Goal: Transaction & Acquisition: Purchase product/service

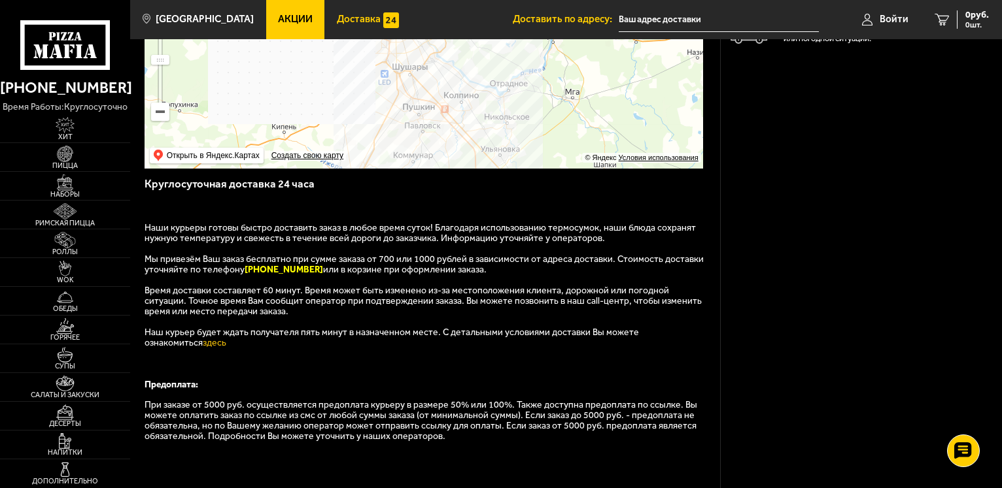
scroll to position [133, 0]
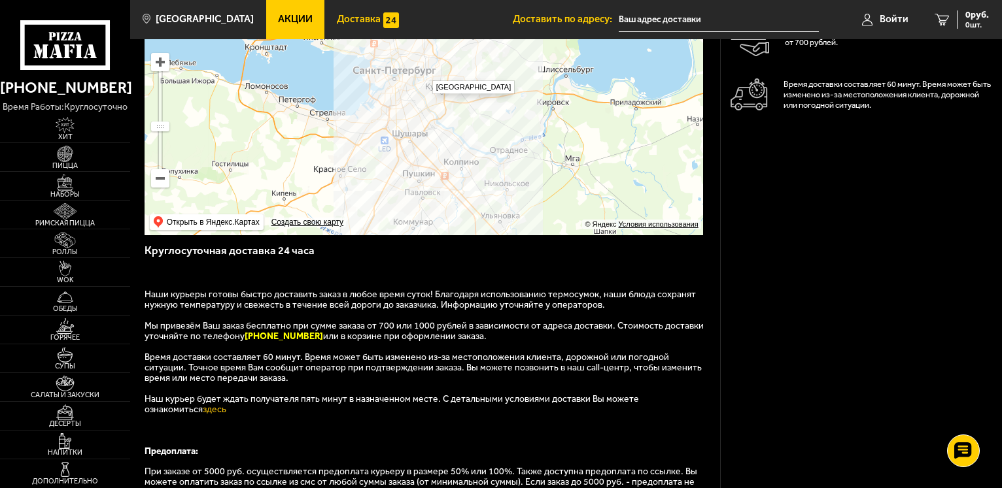
click at [426, 75] on ymaps at bounding box center [423, 108] width 558 height 253
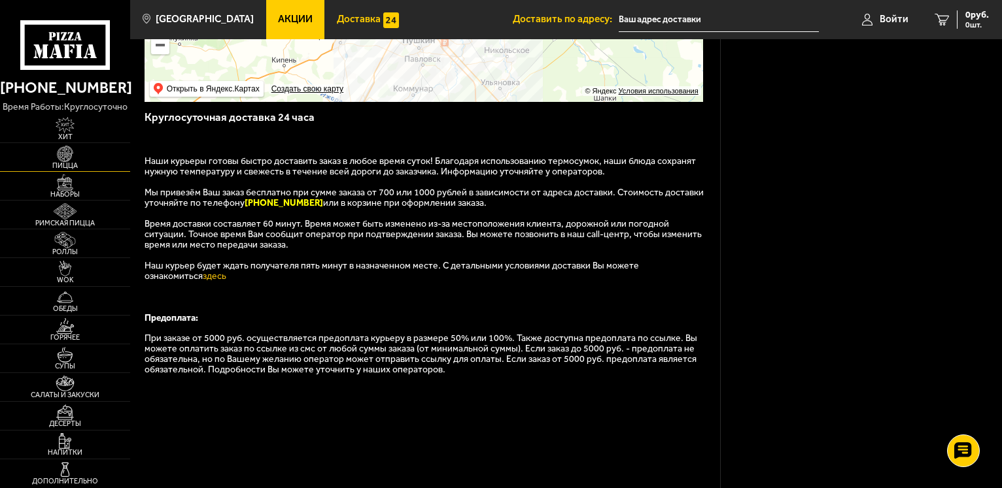
click at [61, 157] on img at bounding box center [65, 154] width 40 height 16
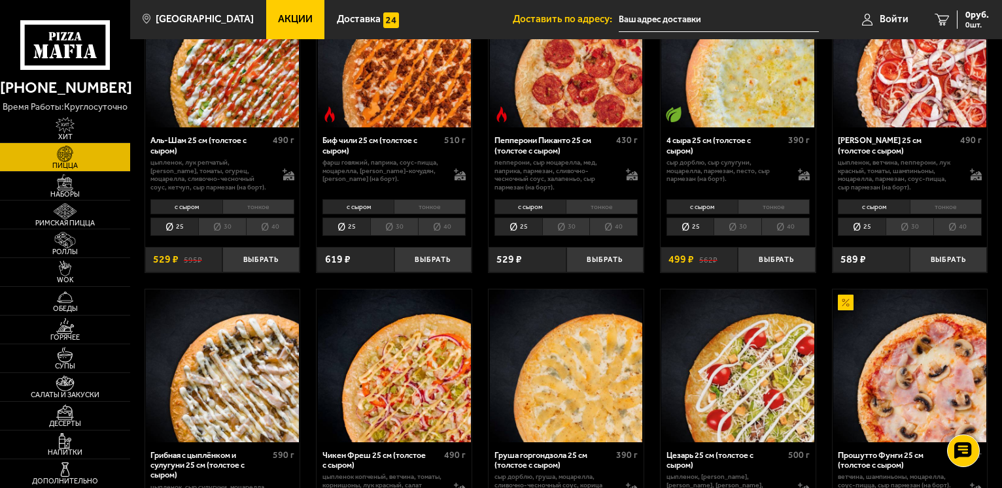
scroll to position [67, 0]
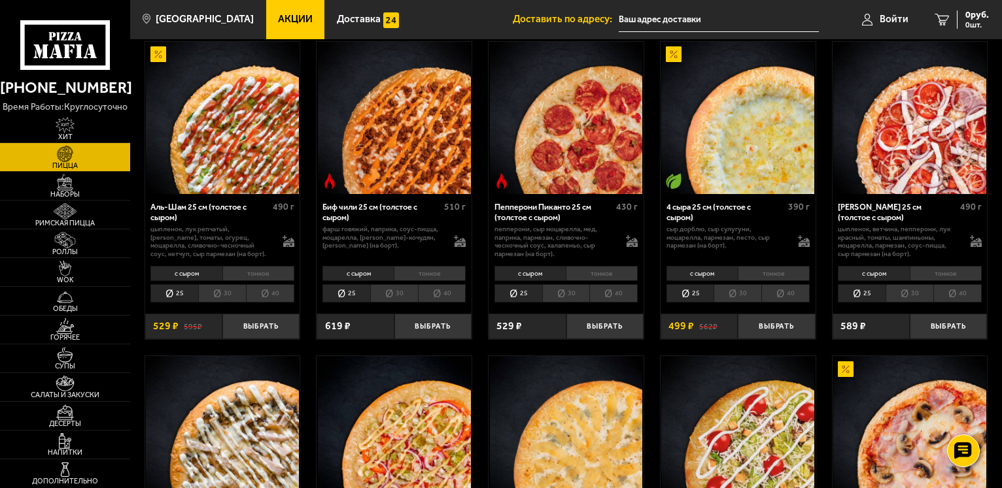
click at [248, 275] on li "тонкое" at bounding box center [258, 273] width 72 height 15
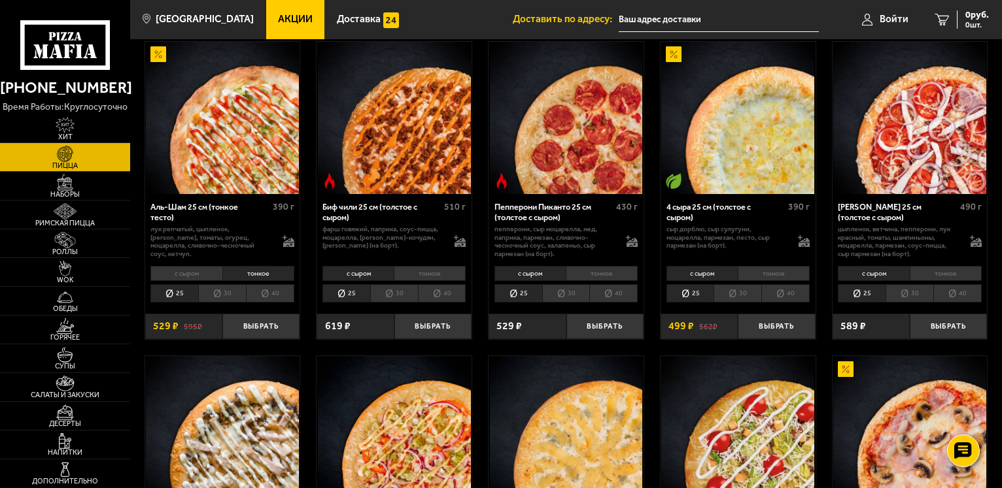
click at [183, 276] on li "с сыром" at bounding box center [185, 273] width 71 height 15
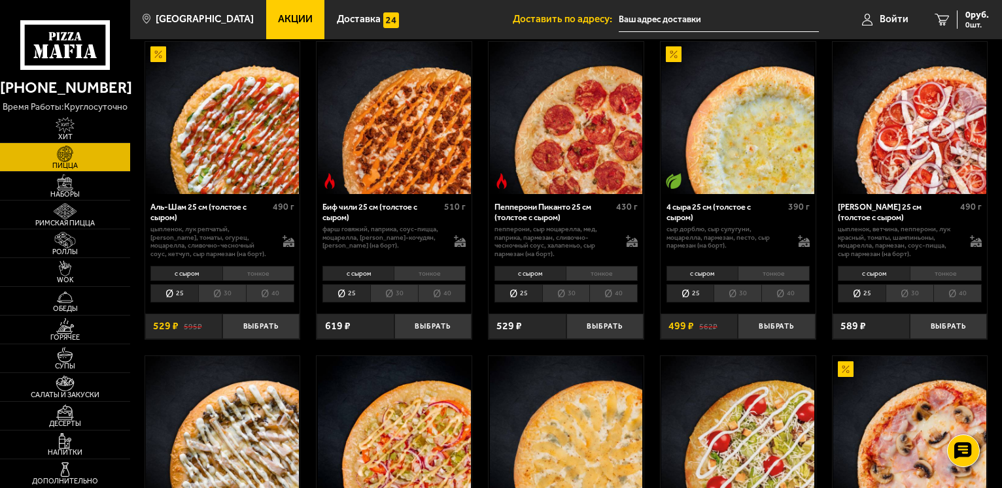
click at [217, 294] on li "30" at bounding box center [222, 293] width 48 height 18
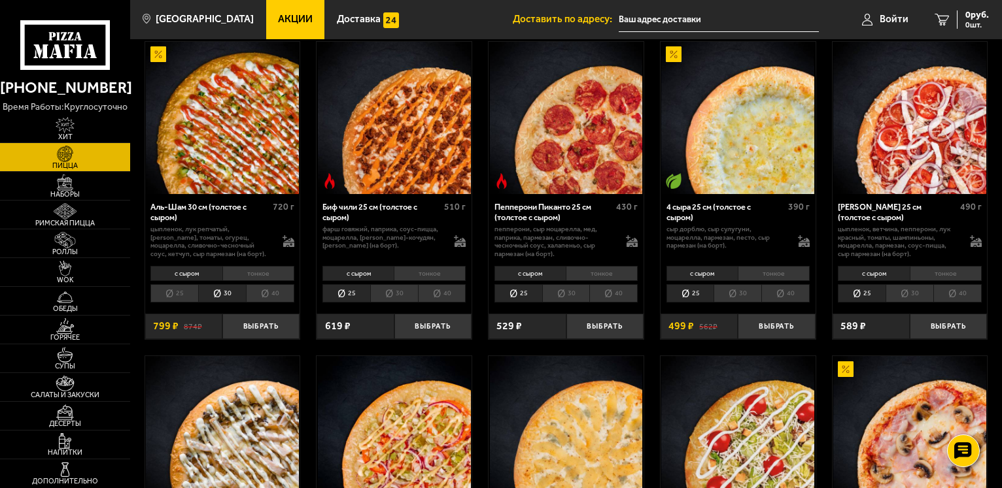
click at [173, 294] on li "25" at bounding box center [174, 293] width 48 height 18
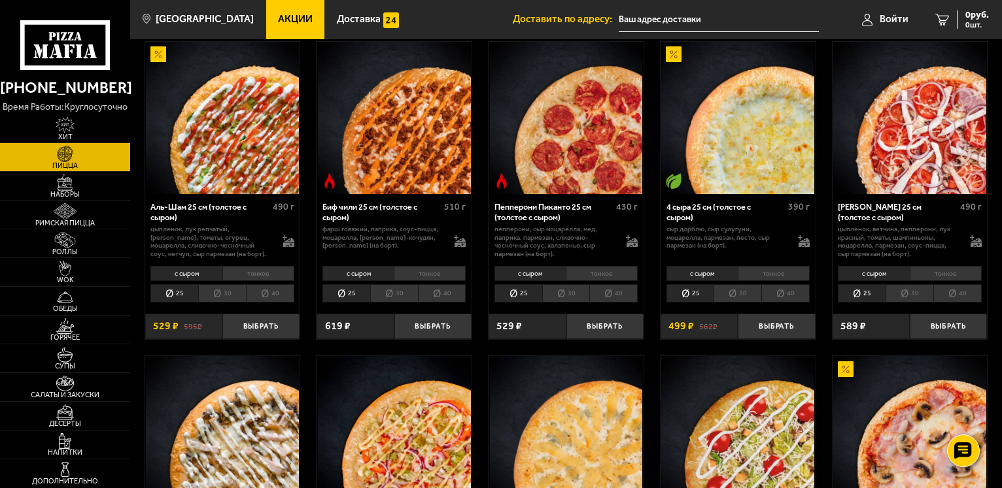
click at [595, 275] on li "тонкое" at bounding box center [601, 273] width 72 height 15
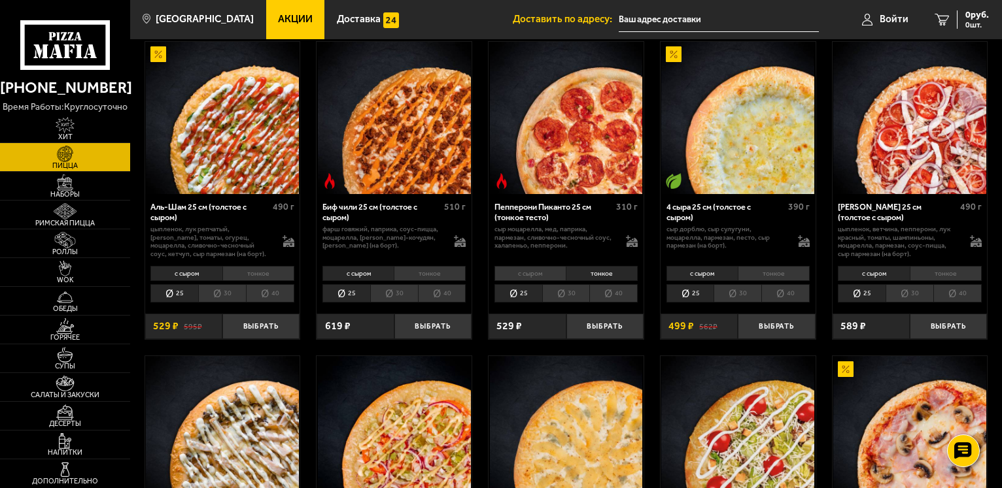
click at [531, 275] on li "с сыром" at bounding box center [529, 273] width 71 height 15
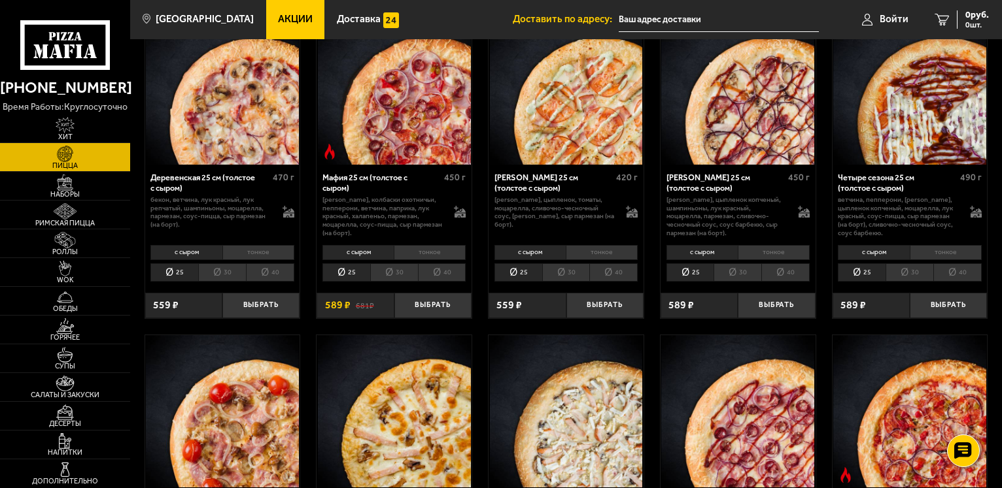
scroll to position [934, 0]
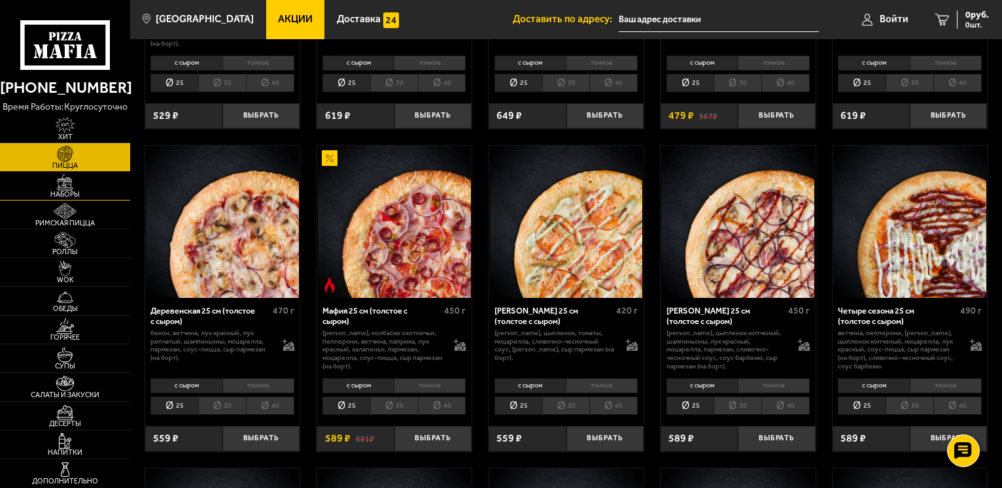
click at [71, 186] on img at bounding box center [65, 183] width 40 height 16
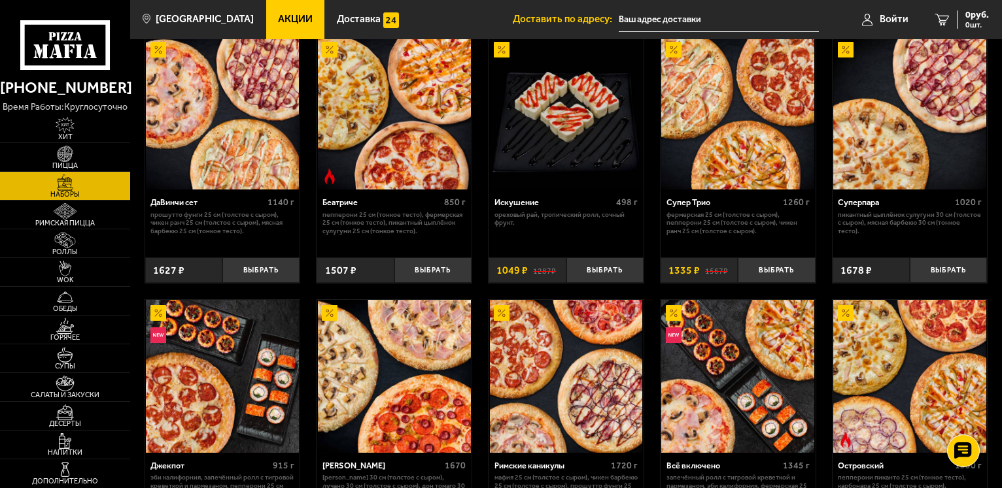
scroll to position [733, 0]
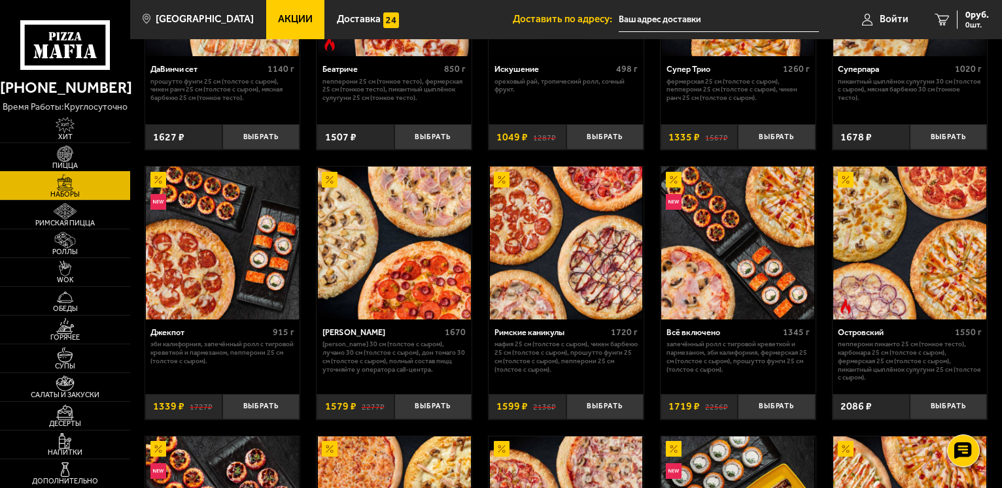
click at [76, 156] on img at bounding box center [65, 154] width 40 height 16
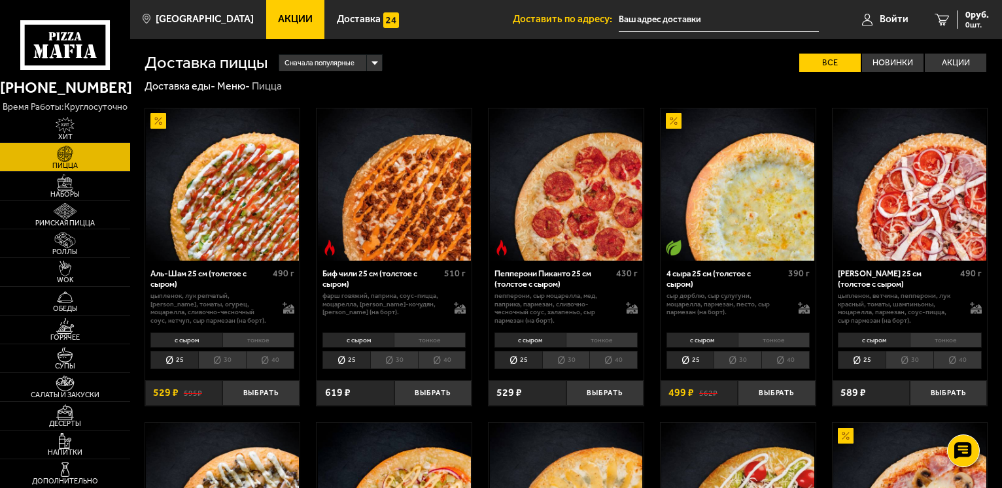
click at [229, 363] on li "30" at bounding box center [222, 360] width 48 height 18
